Goal: Contribute content

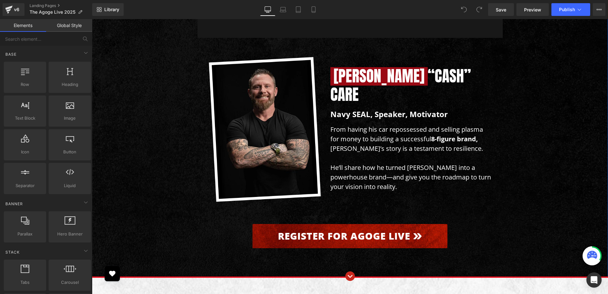
scroll to position [2800, 0]
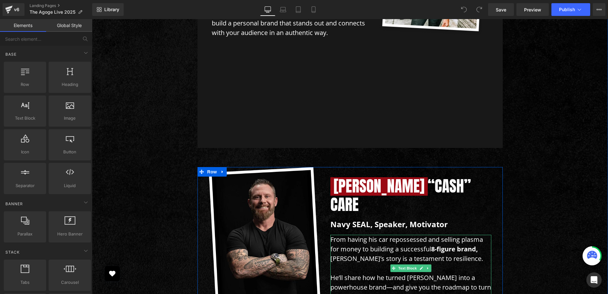
click at [357, 235] on p "From having his car repossessed and selling plasma for money to building a succ…" at bounding box center [411, 249] width 161 height 29
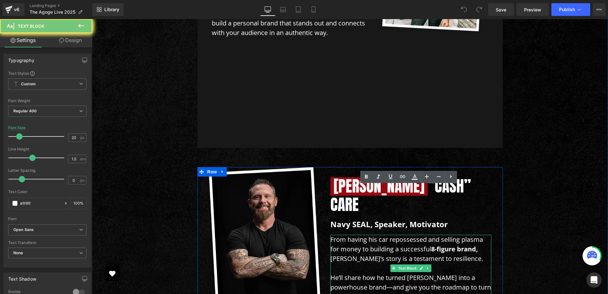
click at [357, 235] on p "From having his car repossessed and selling plasma for money to building a succ…" at bounding box center [411, 249] width 161 height 29
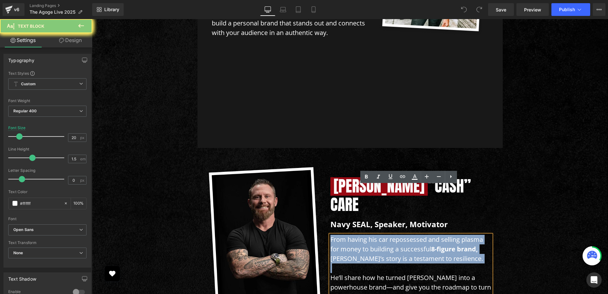
click at [361, 235] on p "From having his car repossessed and selling plasma for money to building a succ…" at bounding box center [411, 249] width 161 height 29
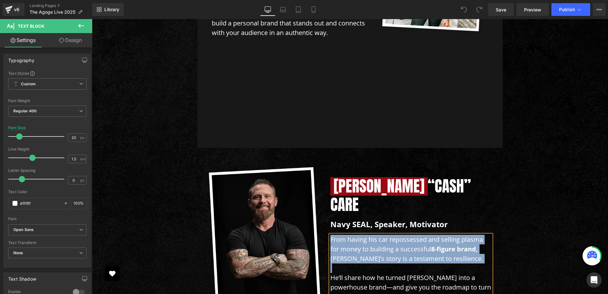
paste div
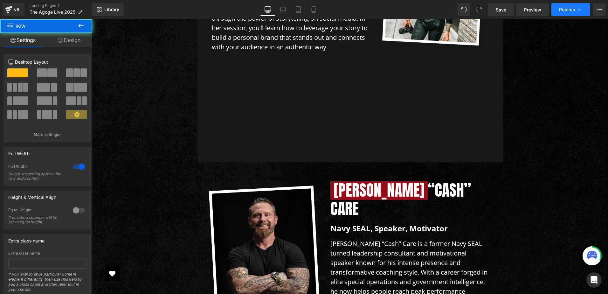
click at [577, 13] on button "Publish" at bounding box center [571, 9] width 39 height 13
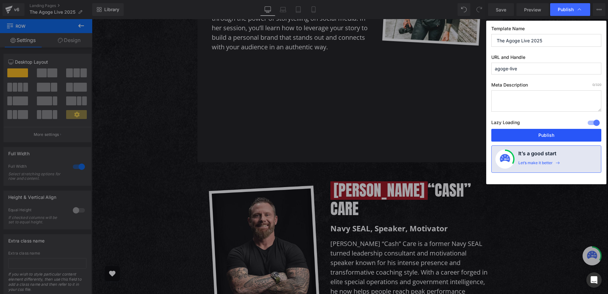
click at [536, 134] on button "Publish" at bounding box center [547, 135] width 110 height 13
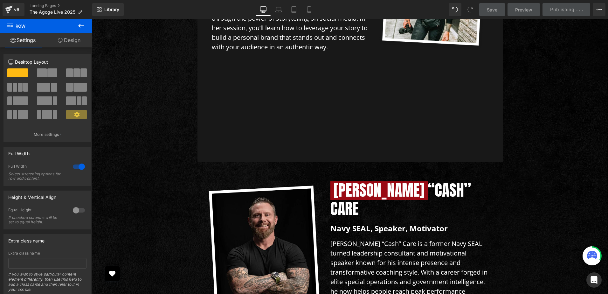
scroll to position [2404, 0]
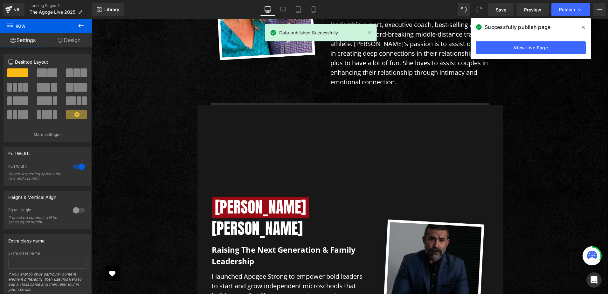
scroll to position [1990, 0]
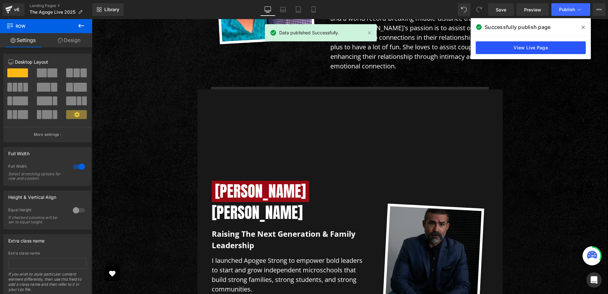
click at [518, 48] on link "View Live Page" at bounding box center [531, 47] width 110 height 13
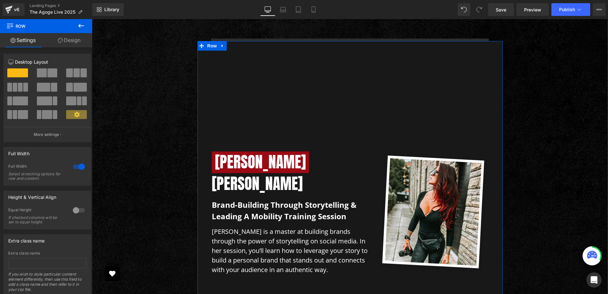
scroll to position [2531, 0]
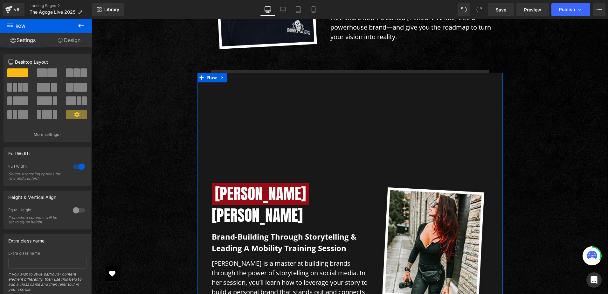
click at [334, 94] on div "[PERSON_NAME] Heading Brand-building through storytelling & leading a mobility …" at bounding box center [290, 245] width 167 height 319
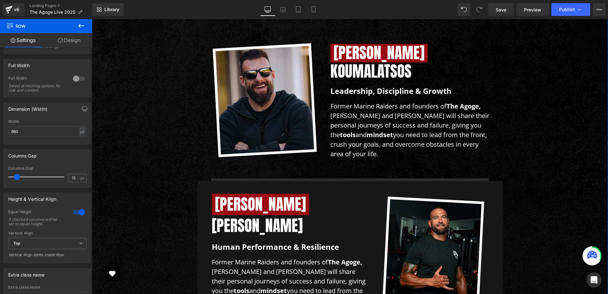
scroll to position [1386, 0]
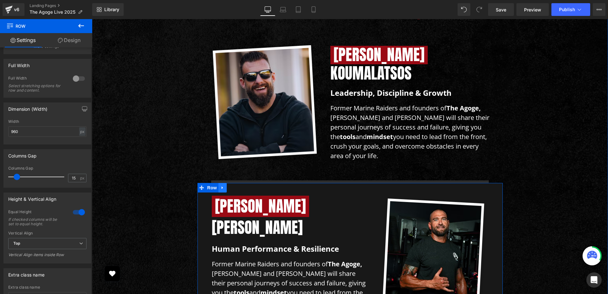
click at [222, 188] on icon at bounding box center [223, 187] width 4 height 5
click at [229, 189] on icon at bounding box center [231, 187] width 4 height 5
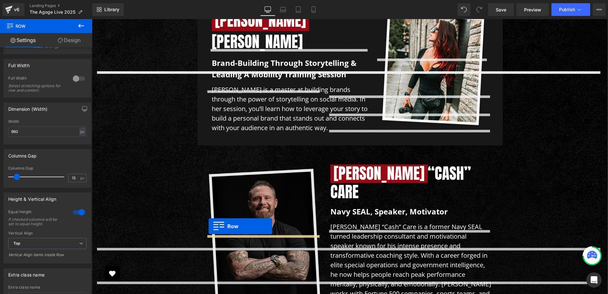
scroll to position [2561, 0]
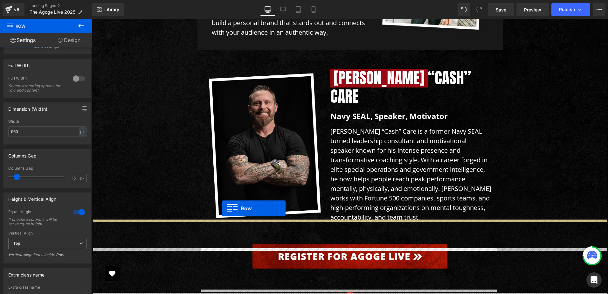
drag, startPoint x: 207, startPoint y: 47, endPoint x: 222, endPoint y: 208, distance: 162.4
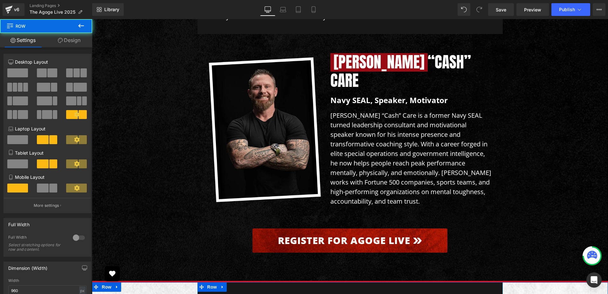
scroll to position [2545, 0]
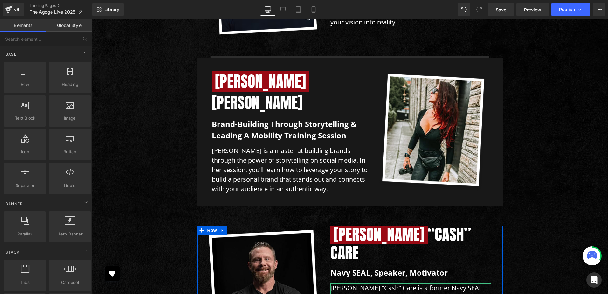
scroll to position [2386, 0]
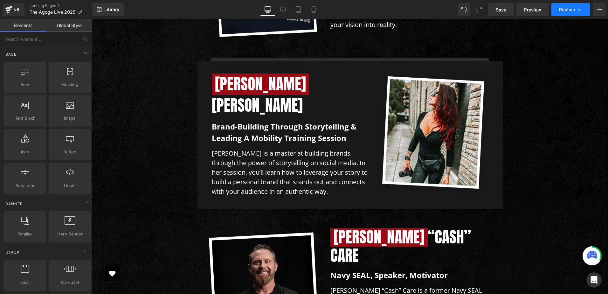
click at [564, 13] on button "Publish" at bounding box center [571, 9] width 39 height 13
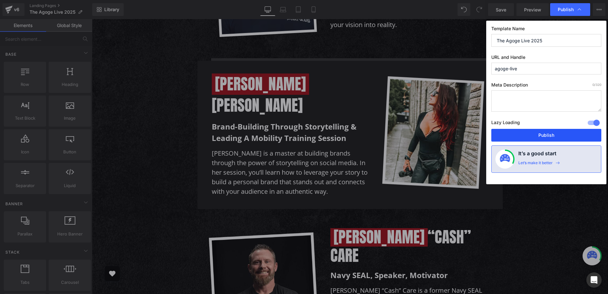
drag, startPoint x: 530, startPoint y: 135, endPoint x: 268, endPoint y: 113, distance: 263.1
click at [530, 135] on button "Publish" at bounding box center [547, 135] width 110 height 13
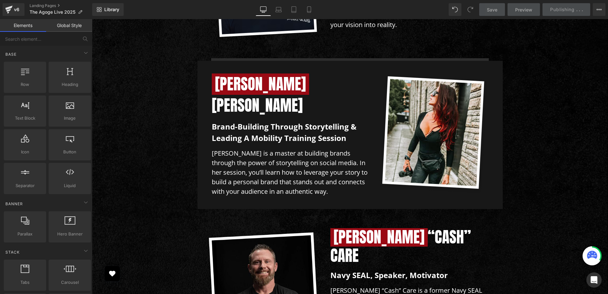
scroll to position [2195, 0]
